Goal: Transaction & Acquisition: Purchase product/service

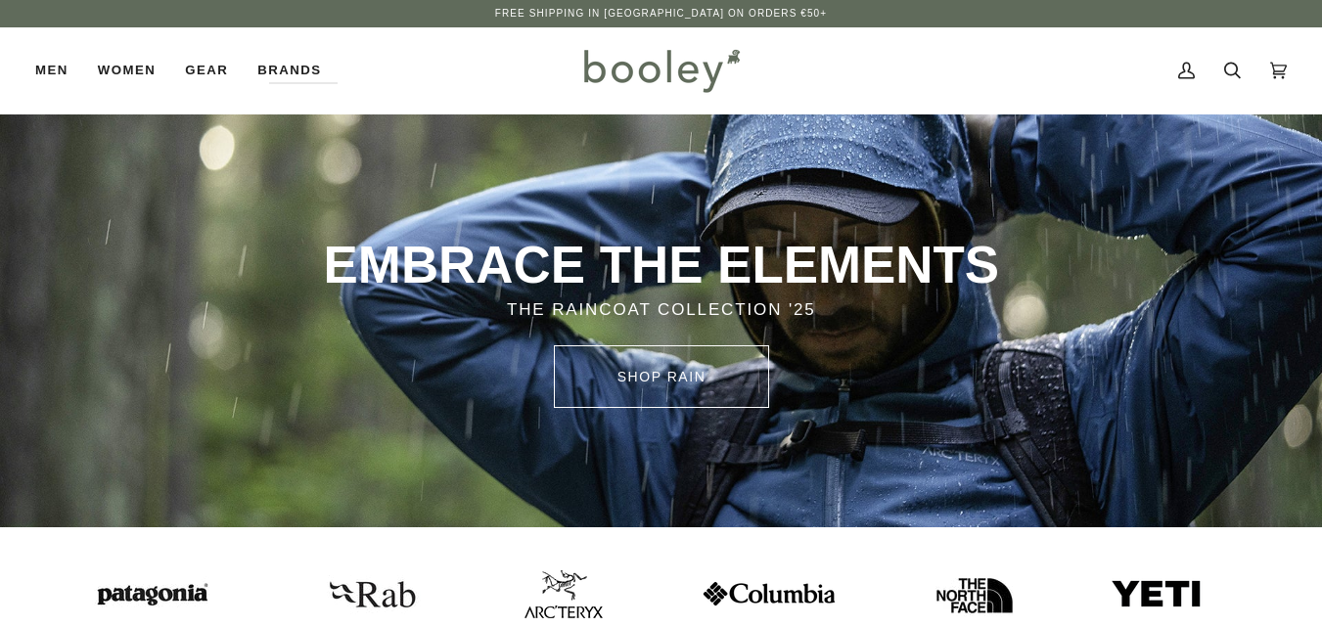
click at [1229, 69] on icon at bounding box center [1232, 70] width 17 height 29
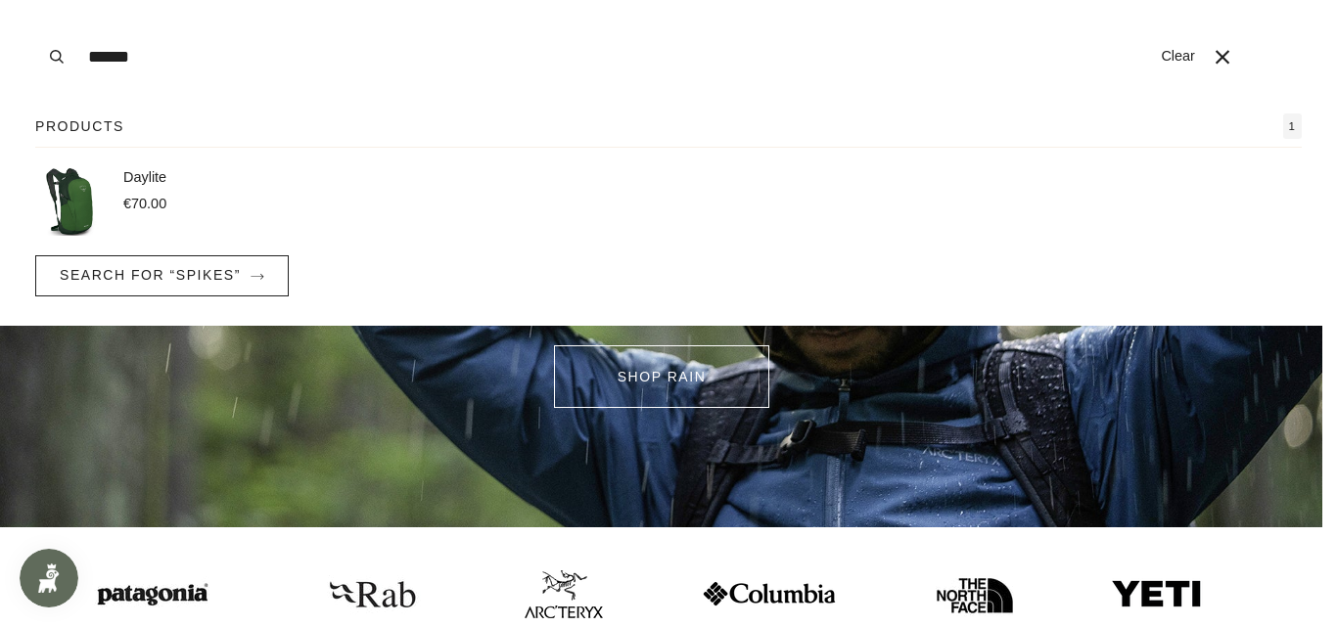
type input "******"
click at [35, 0] on button "Search" at bounding box center [56, 57] width 43 height 114
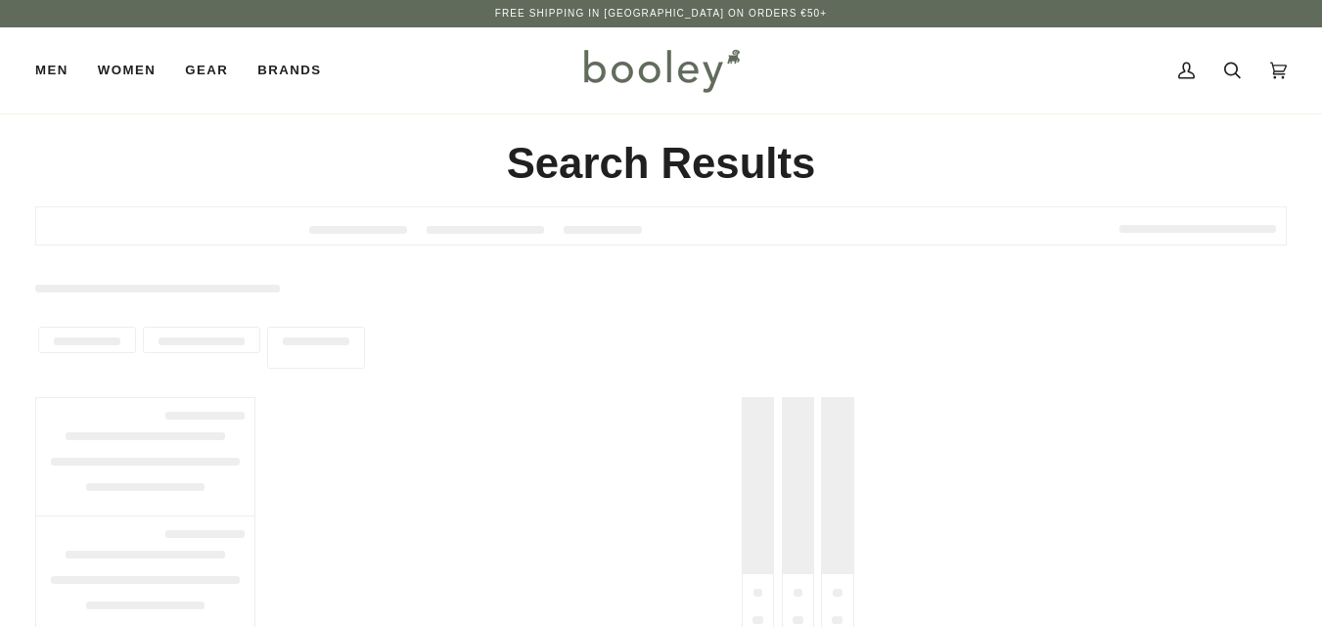
type input "******"
